Goal: Check status

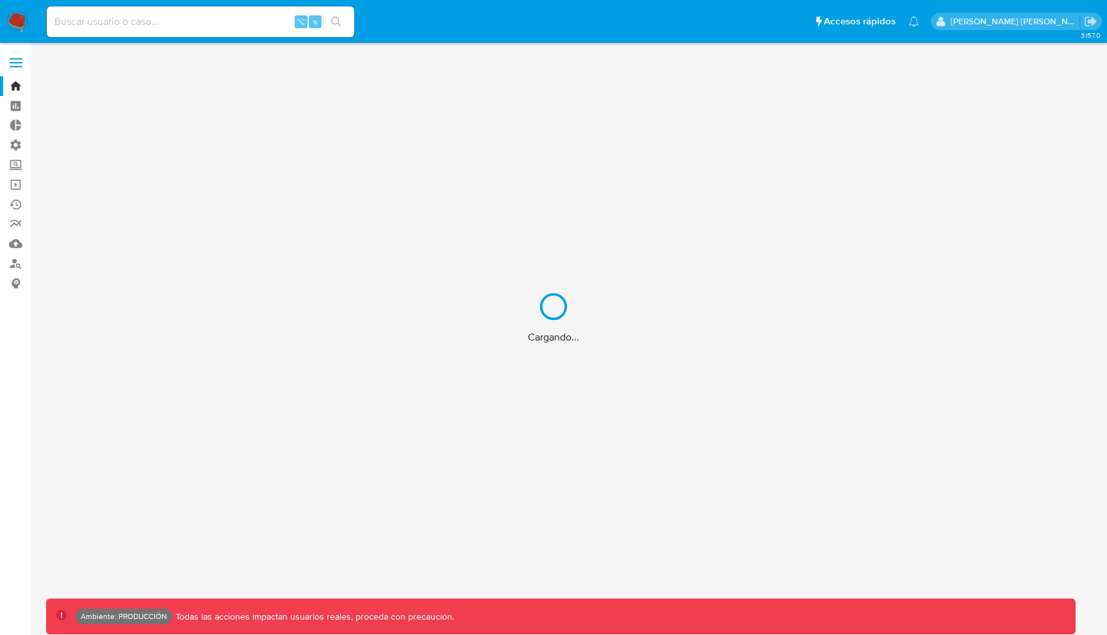
click at [19, 22] on div "Cargando..." at bounding box center [553, 317] width 1107 height 635
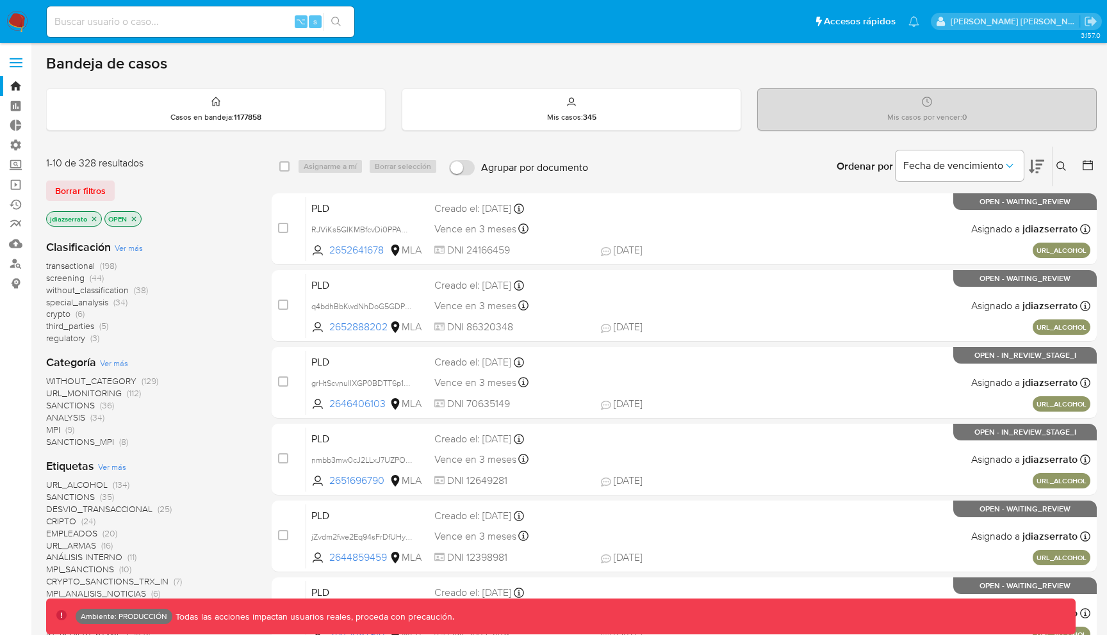
click at [199, 19] on input at bounding box center [200, 21] width 307 height 17
paste input "nLFZ3od8PuR8JisNFBchQGPR"
type input "nLFZ3od8PuR8JisNFBchQGPR"
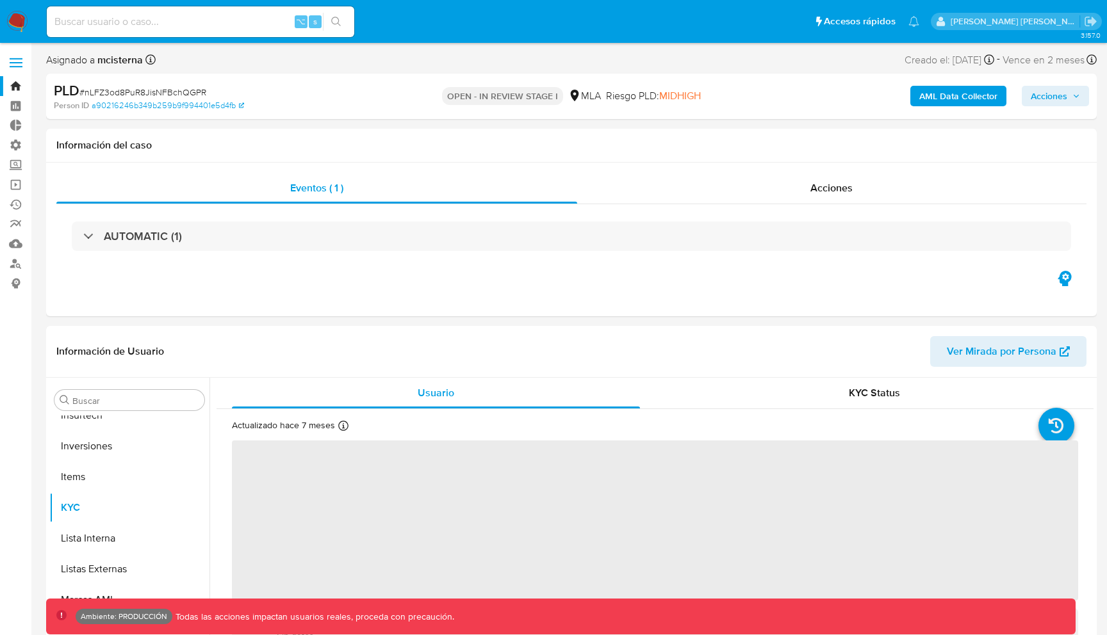
scroll to position [603, 0]
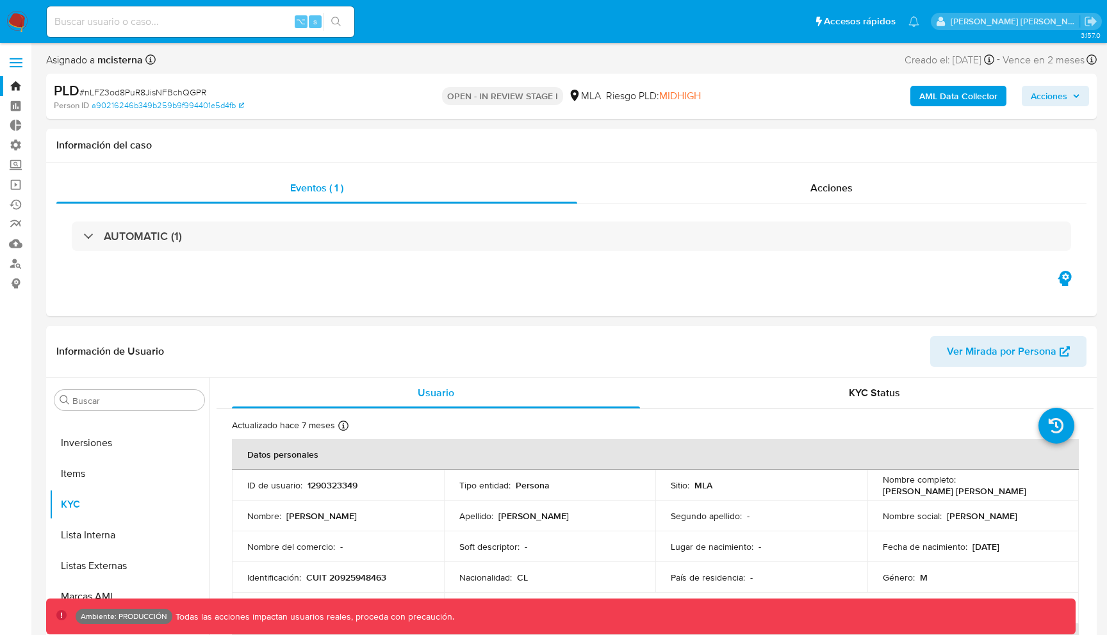
select select "10"
click at [772, 179] on div "Acciones" at bounding box center [832, 188] width 510 height 31
